Goal: Information Seeking & Learning: Learn about a topic

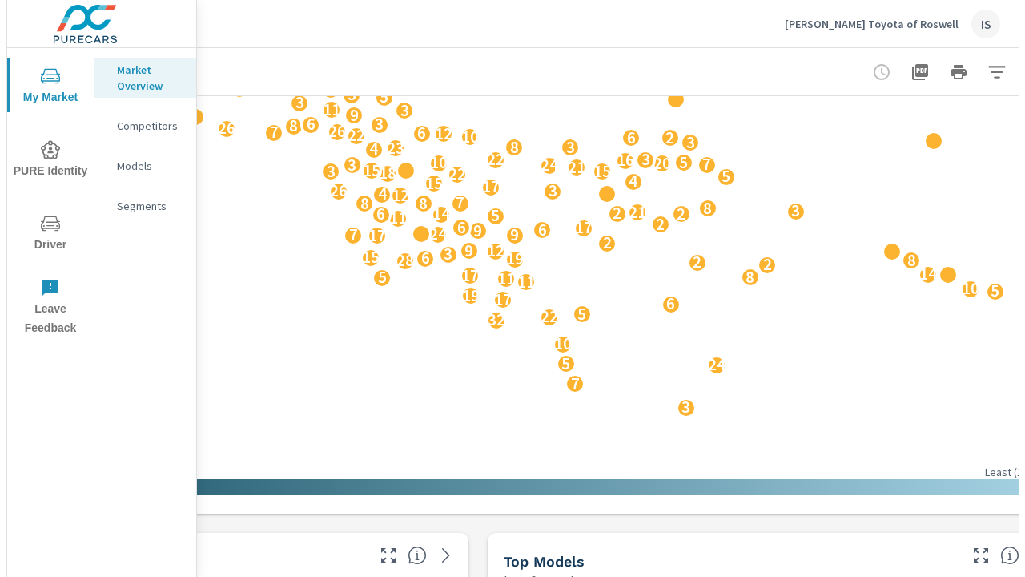
scroll to position [610, 363]
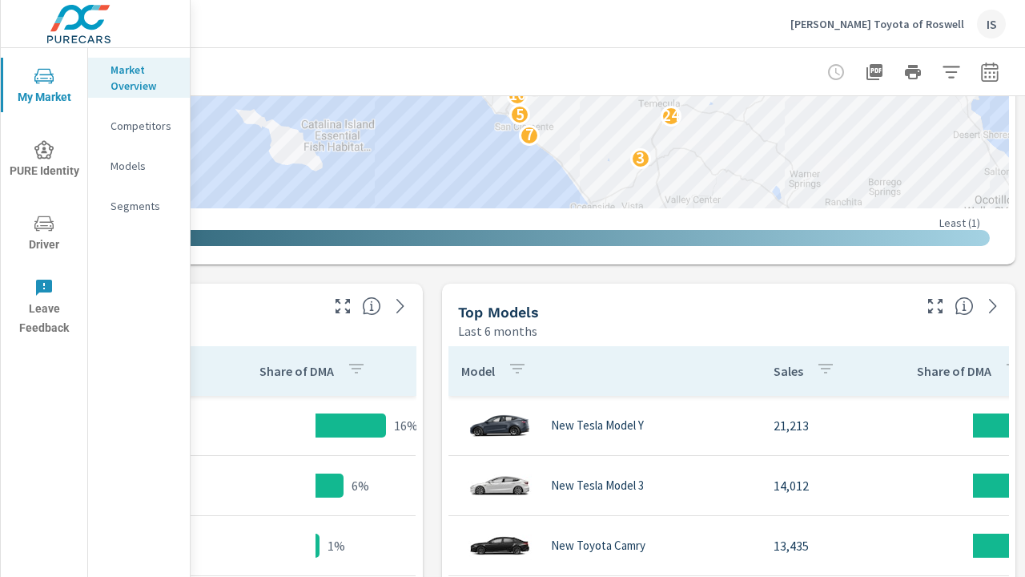
scroll to position [1137, 363]
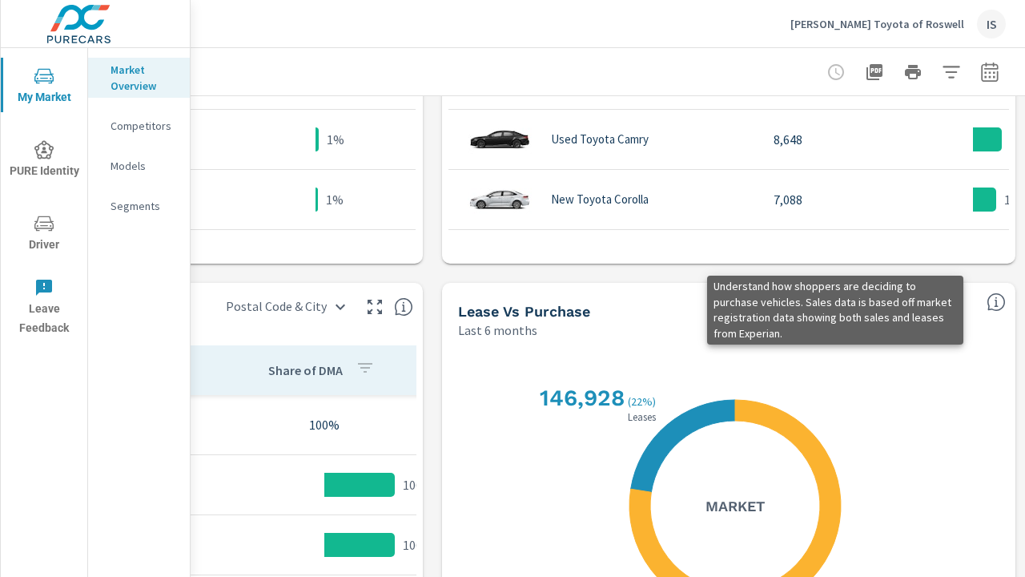
click at [867, 71] on icon "button" at bounding box center [875, 72] width 16 height 16
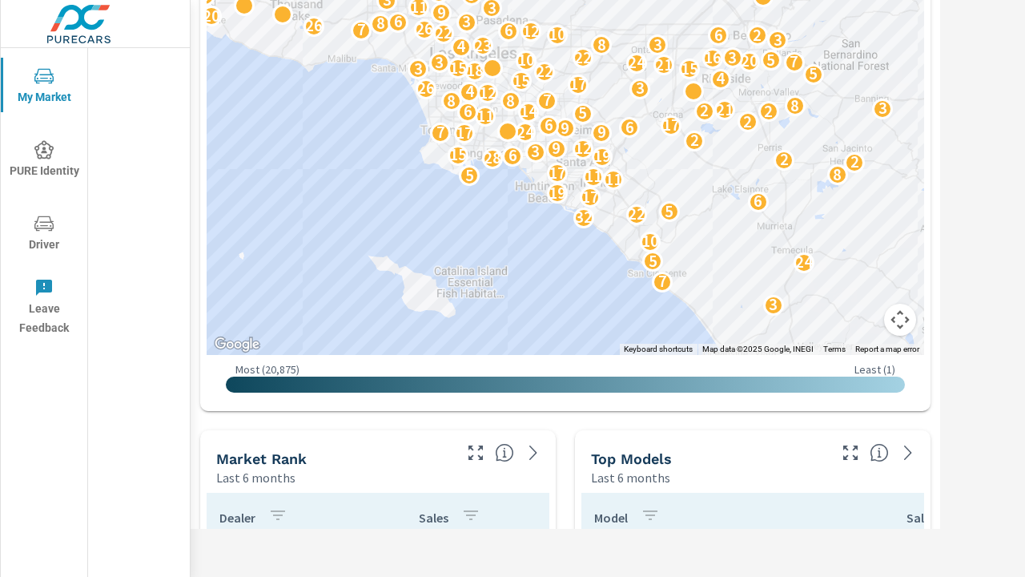
scroll to position [0, 218]
